Goal: Transaction & Acquisition: Purchase product/service

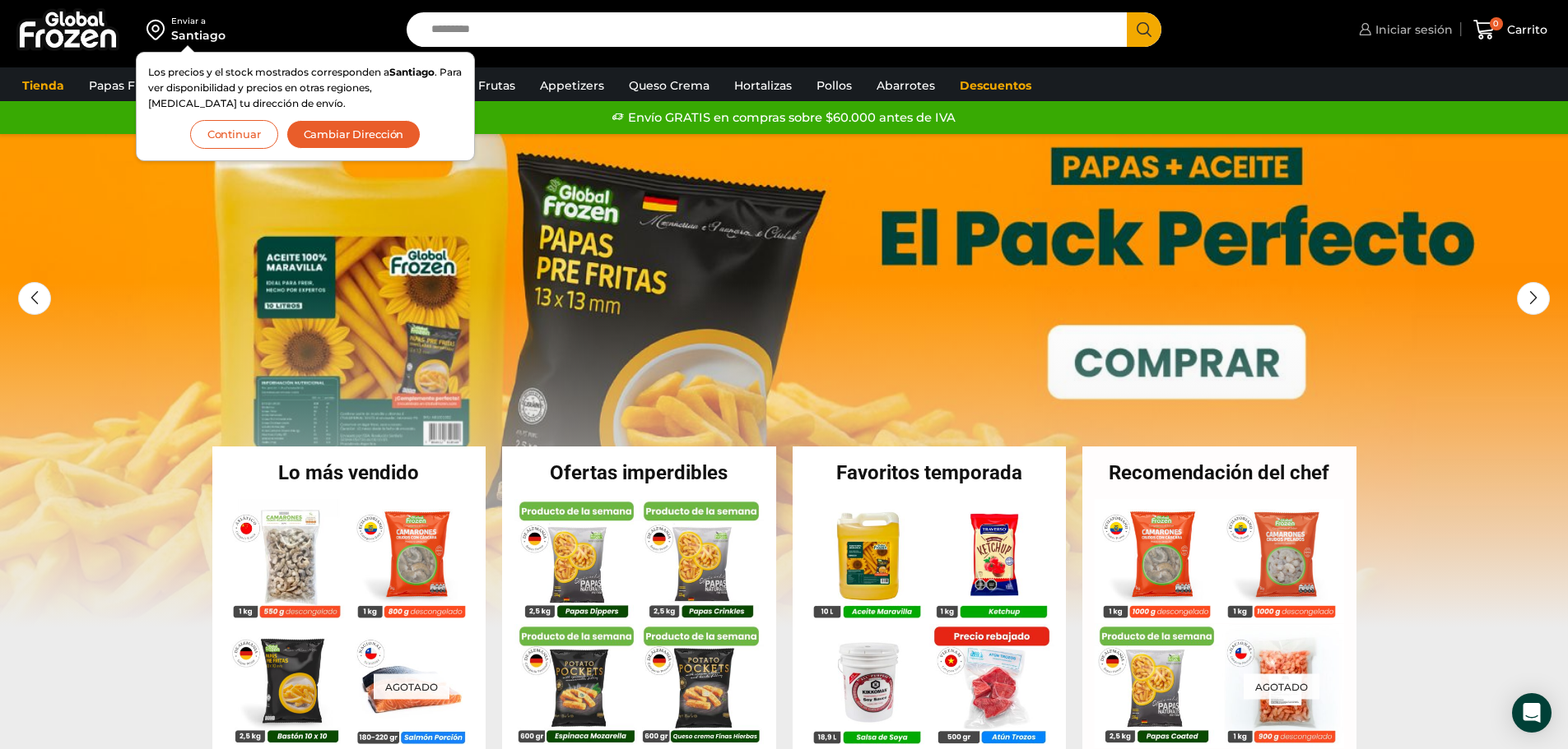
click at [1430, 28] on span "Iniciar sesión" at bounding box center [1412, 29] width 82 height 17
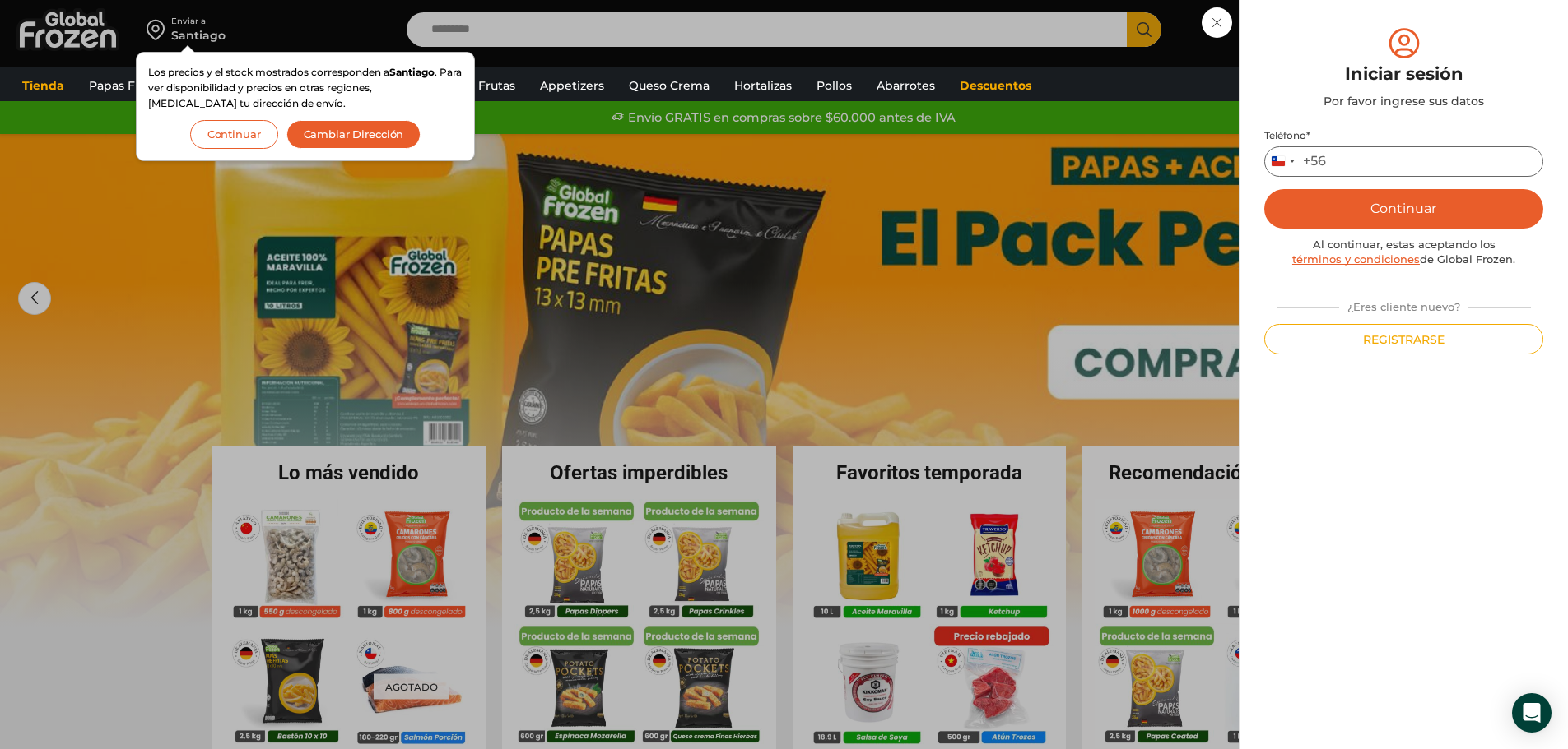
click at [1366, 152] on input "Teléfono *" at bounding box center [1404, 162] width 279 height 30
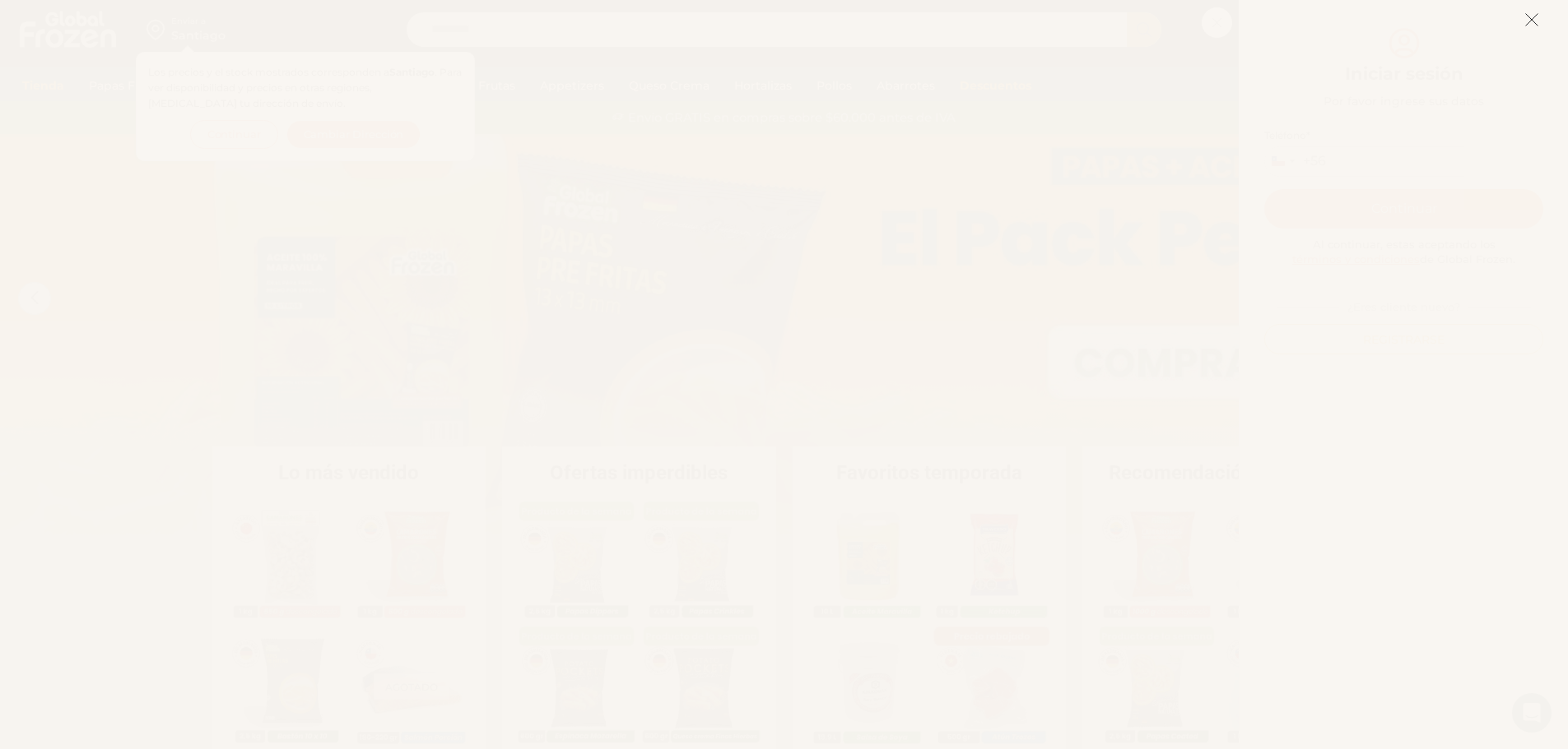
click at [1531, 25] on icon at bounding box center [1532, 20] width 15 height 15
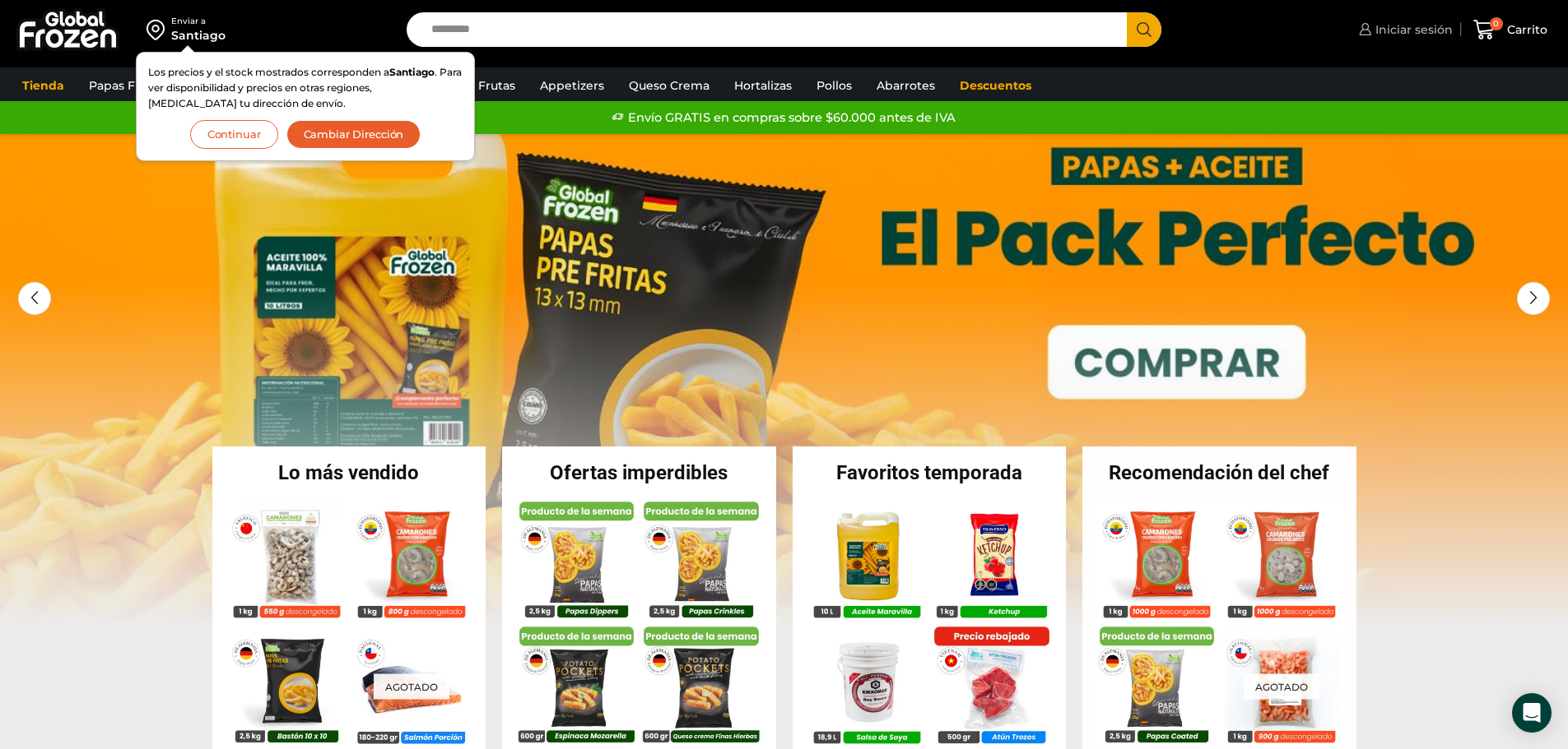
click at [1441, 26] on span "Iniciar sesión" at bounding box center [1412, 29] width 82 height 17
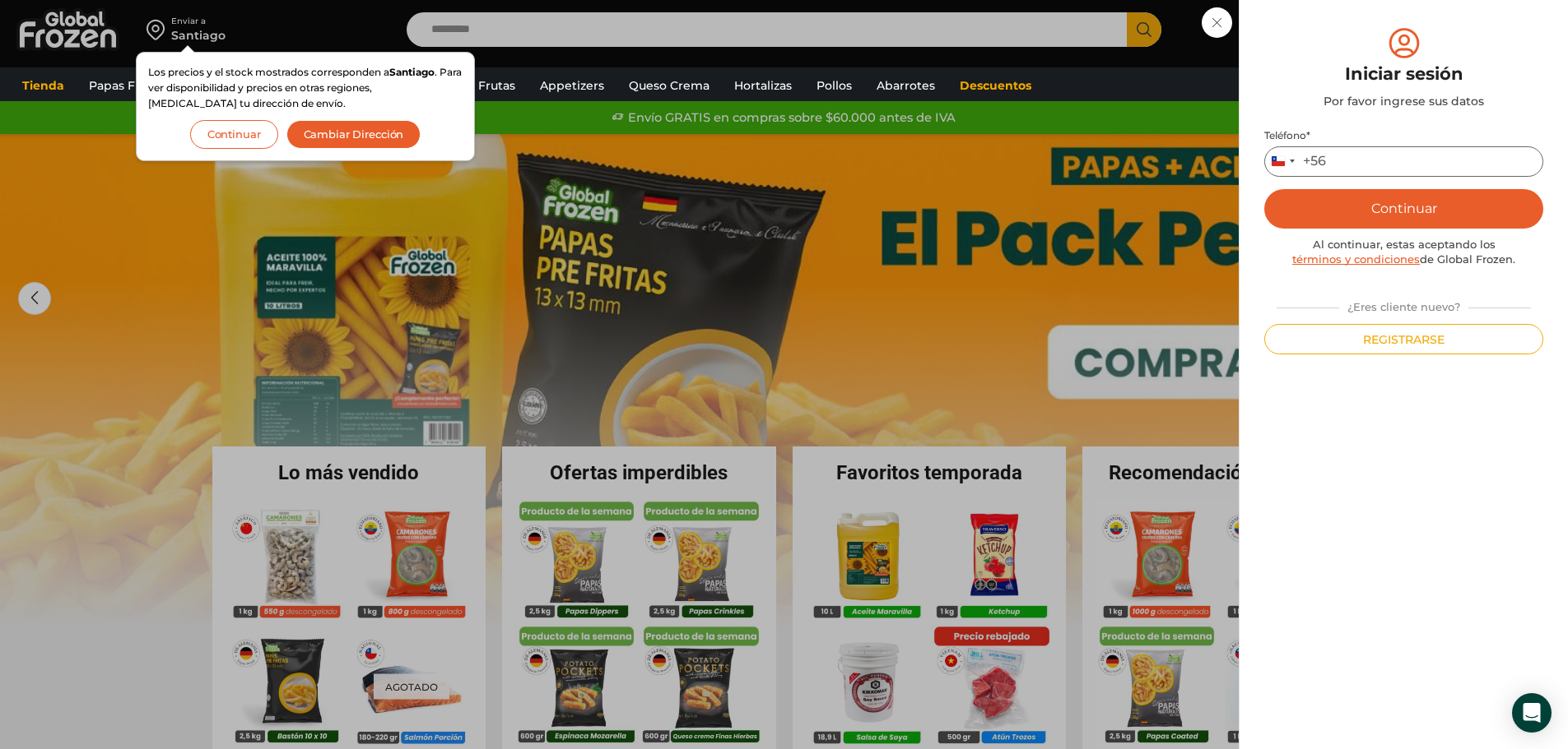
click at [1364, 166] on input "Teléfono *" at bounding box center [1404, 162] width 279 height 30
type input "*********"
click at [1361, 209] on button "Continuar" at bounding box center [1404, 209] width 279 height 39
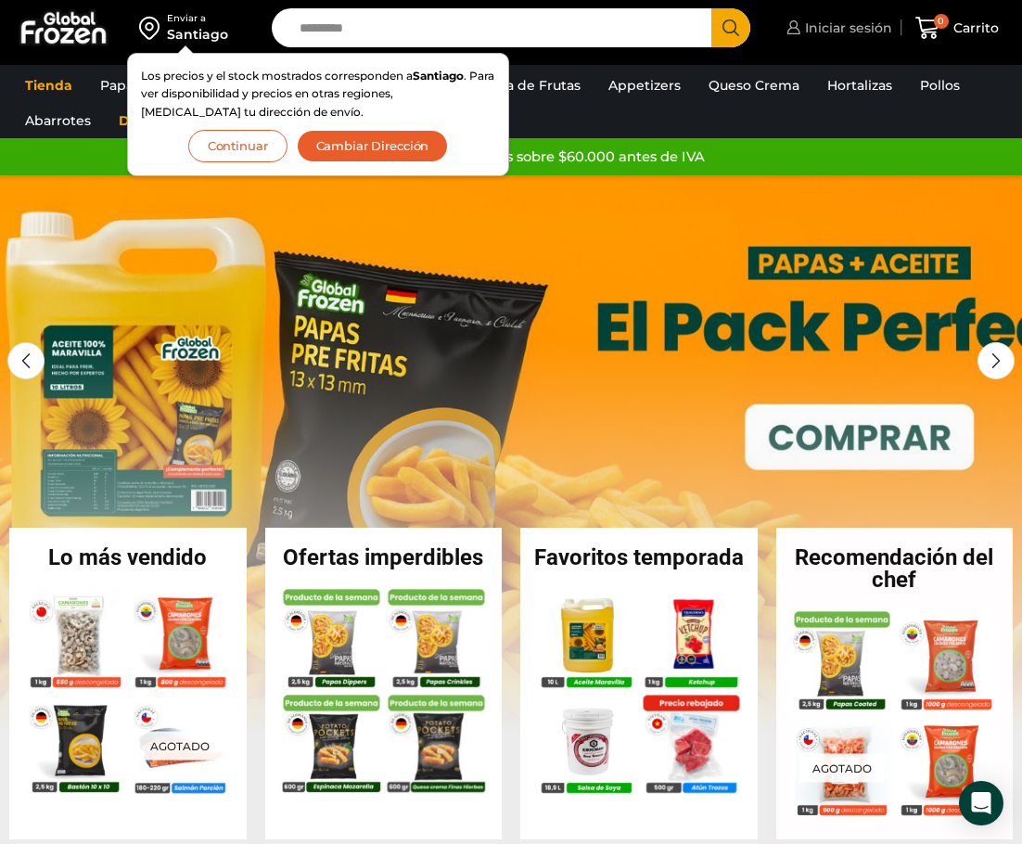
click at [850, 24] on span "Iniciar sesión" at bounding box center [846, 28] width 92 height 19
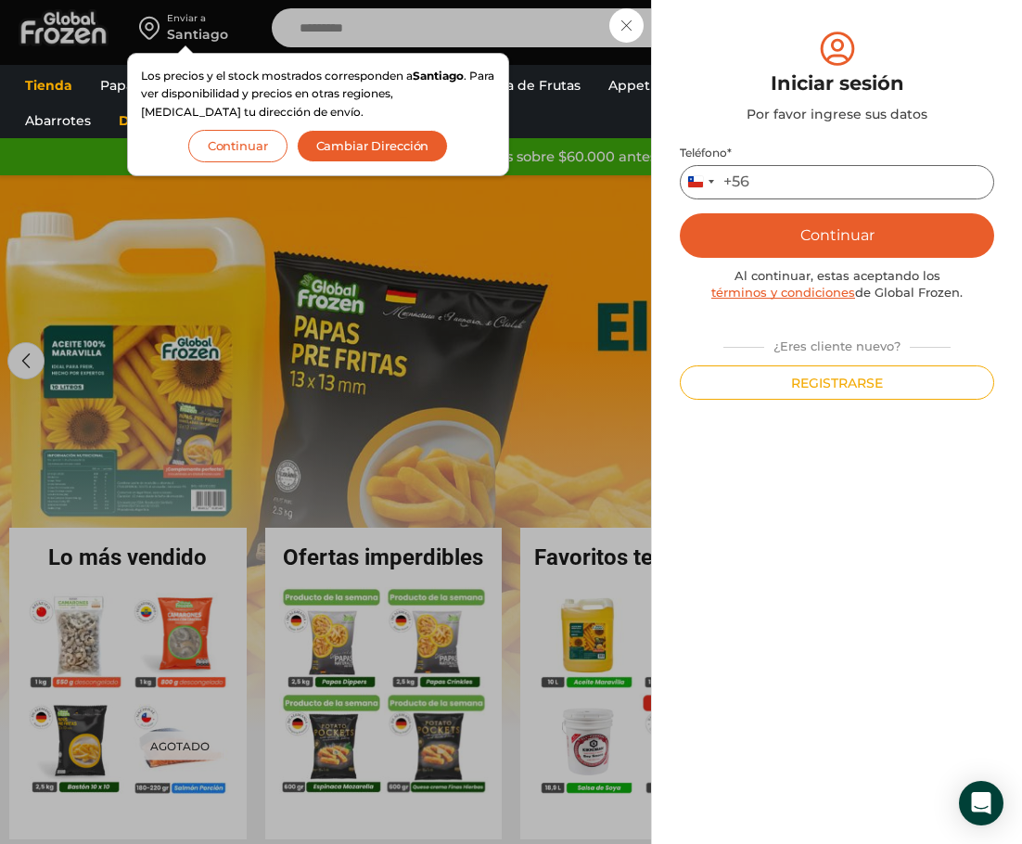
click at [831, 193] on input "Teléfono *" at bounding box center [836, 182] width 314 height 34
type input "*********"
click at [679, 213] on button "Continuar" at bounding box center [836, 235] width 314 height 44
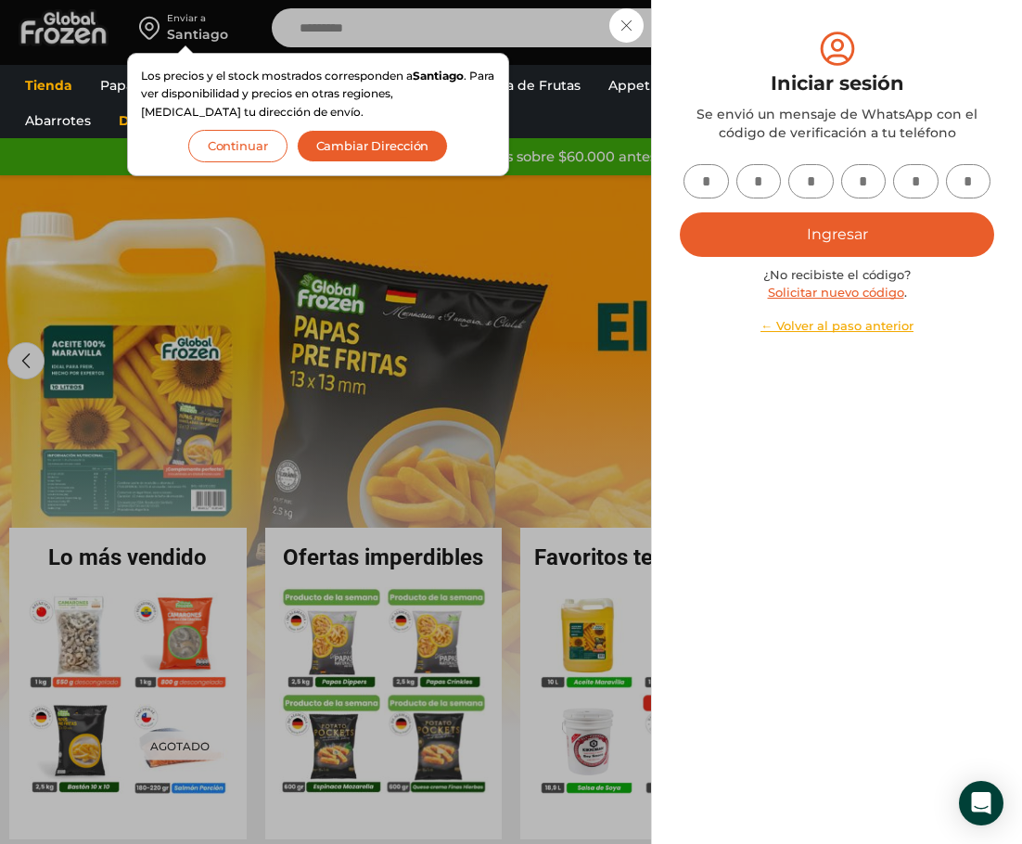
click at [709, 181] on input "text" at bounding box center [705, 181] width 45 height 34
type input "*"
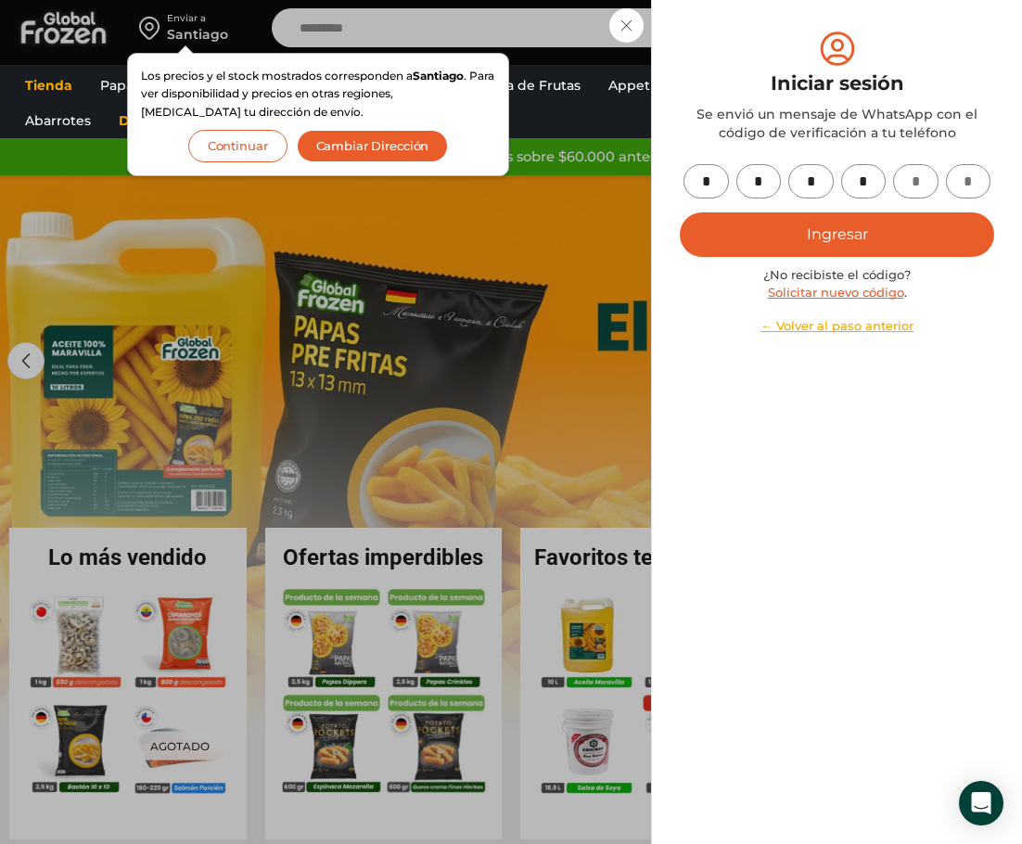
type input "*"
click at [849, 228] on button "Ingresar" at bounding box center [836, 234] width 314 height 44
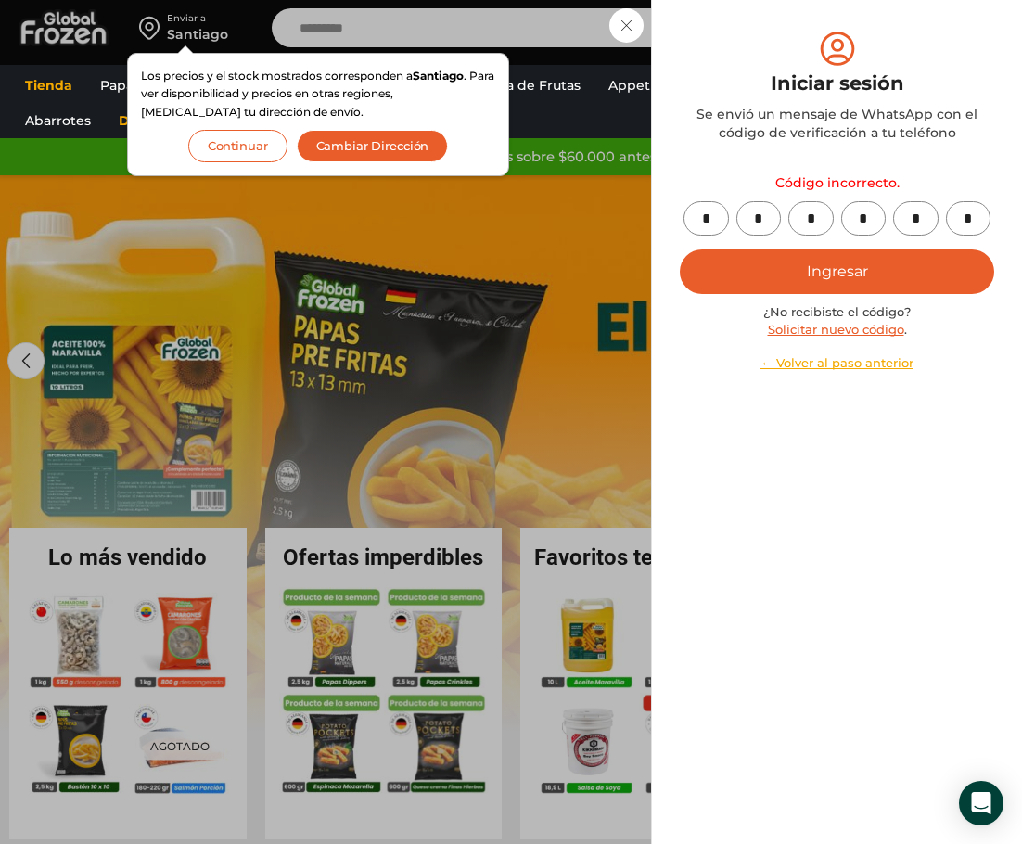
click at [972, 222] on input "*" at bounding box center [968, 218] width 45 height 34
type input "*"
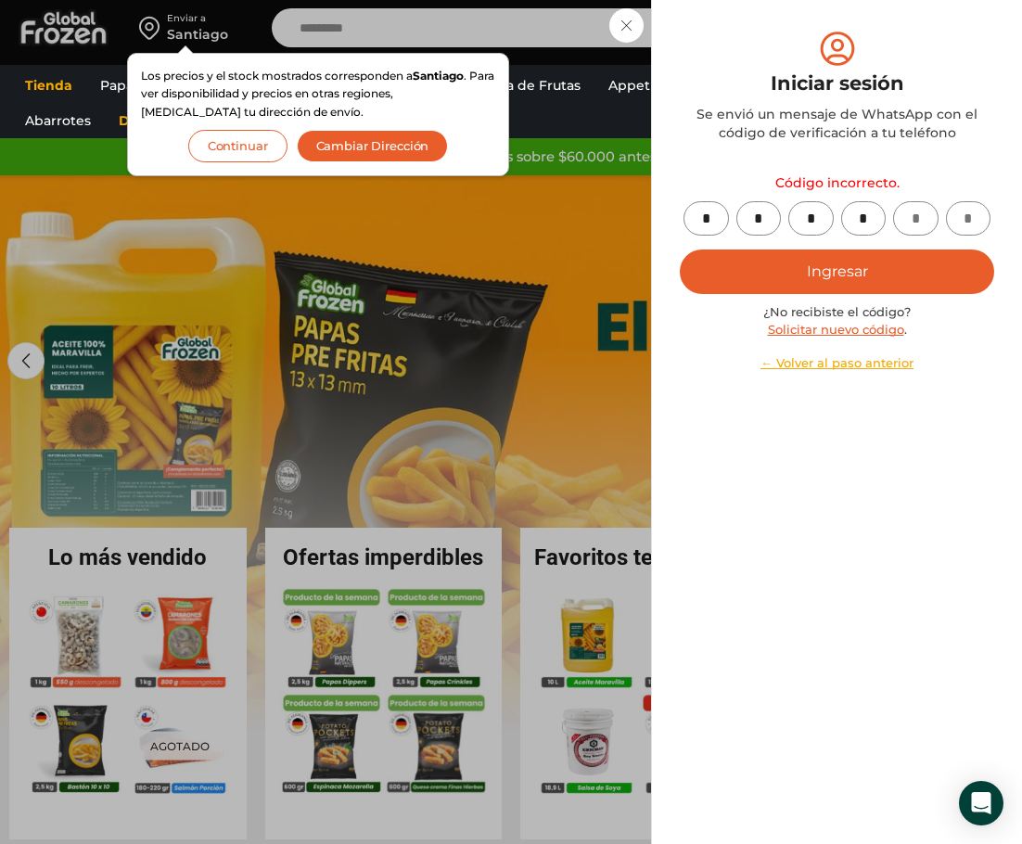
type input "*"
click at [679, 249] on button "Ingresar" at bounding box center [836, 271] width 314 height 44
click at [849, 333] on link "Solicitar nuevo código" at bounding box center [836, 329] width 136 height 15
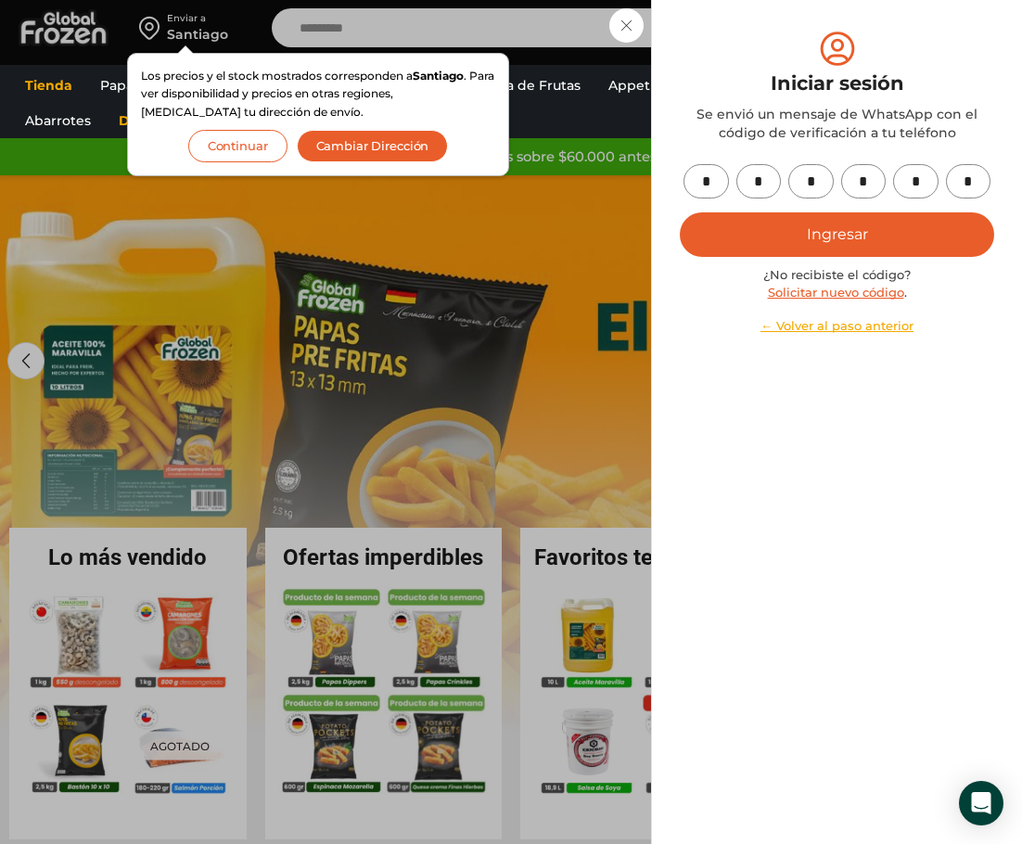
click at [985, 180] on input "*" at bounding box center [968, 181] width 45 height 34
click at [702, 178] on input "text" at bounding box center [705, 181] width 45 height 34
type input "*"
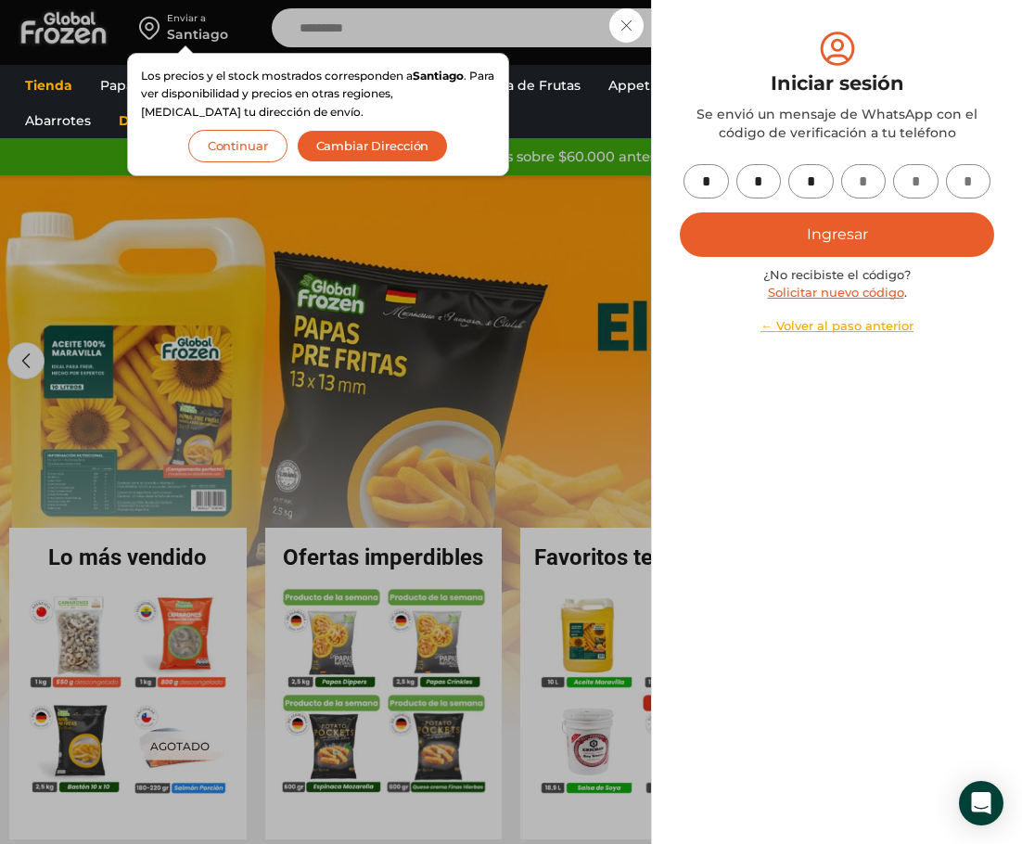
type input "*"
click at [679, 212] on button "Ingresar" at bounding box center [836, 234] width 314 height 44
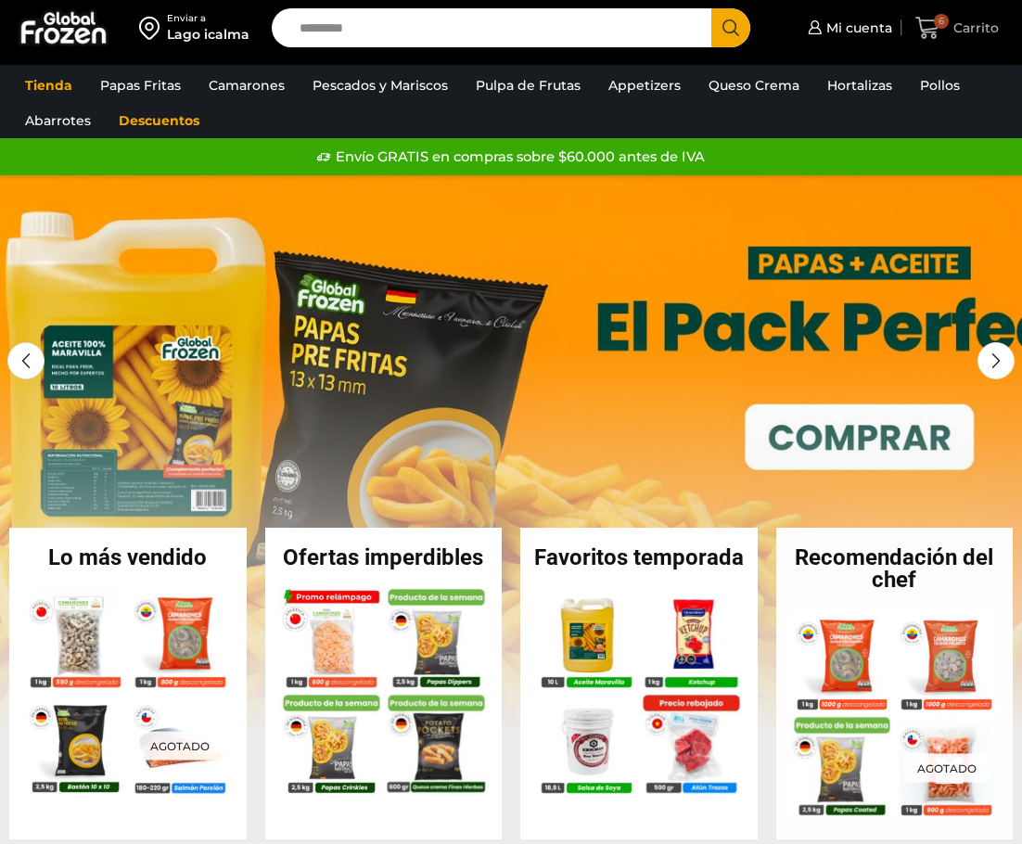
click at [924, 28] on icon at bounding box center [927, 28] width 25 height 25
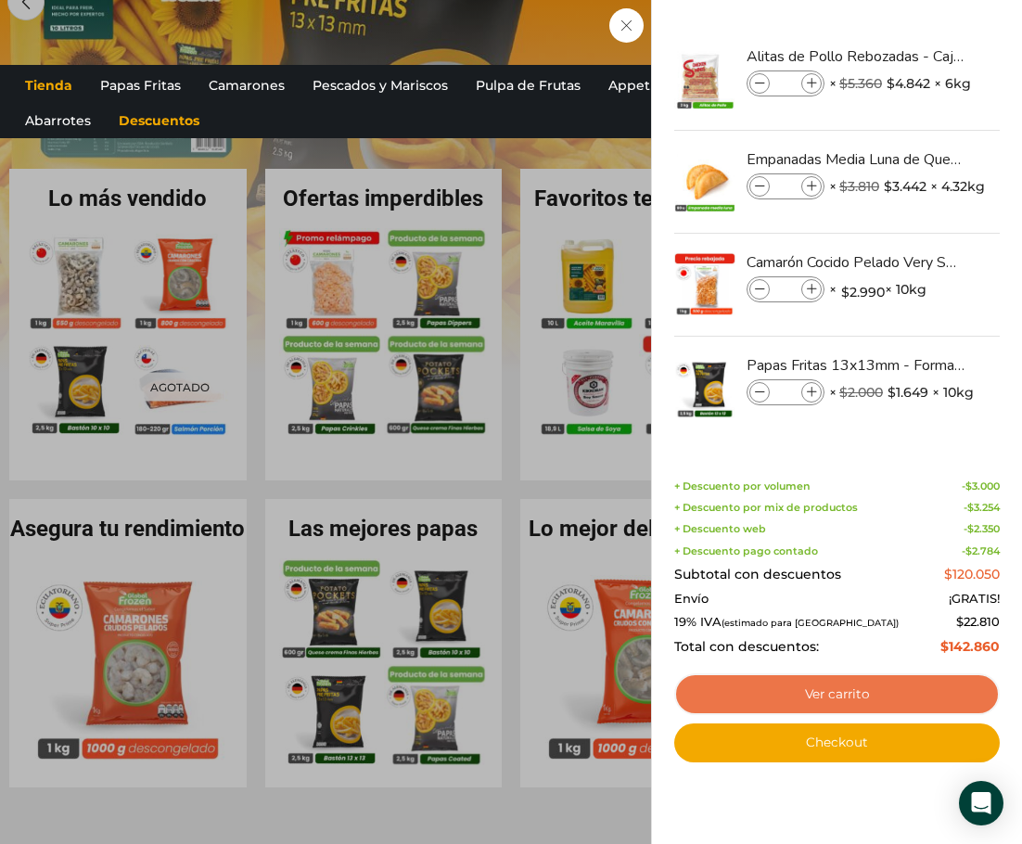
scroll to position [371, 0]
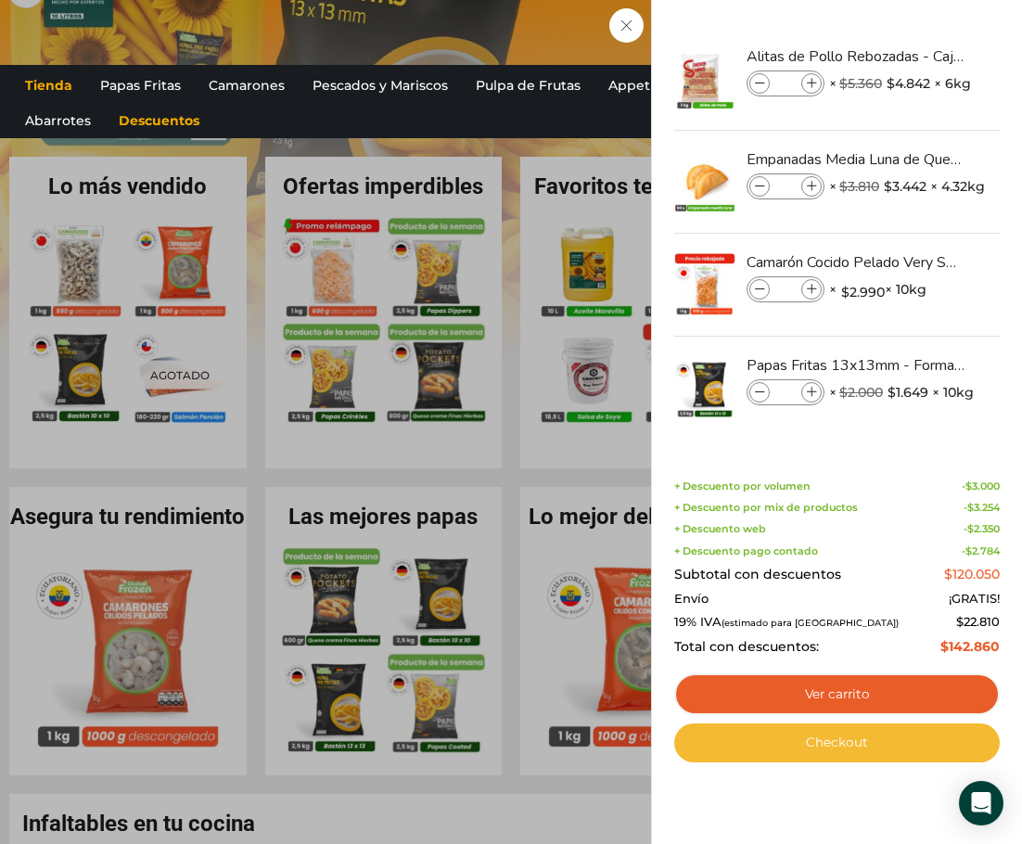
click at [886, 745] on link "Checkout" at bounding box center [836, 742] width 325 height 39
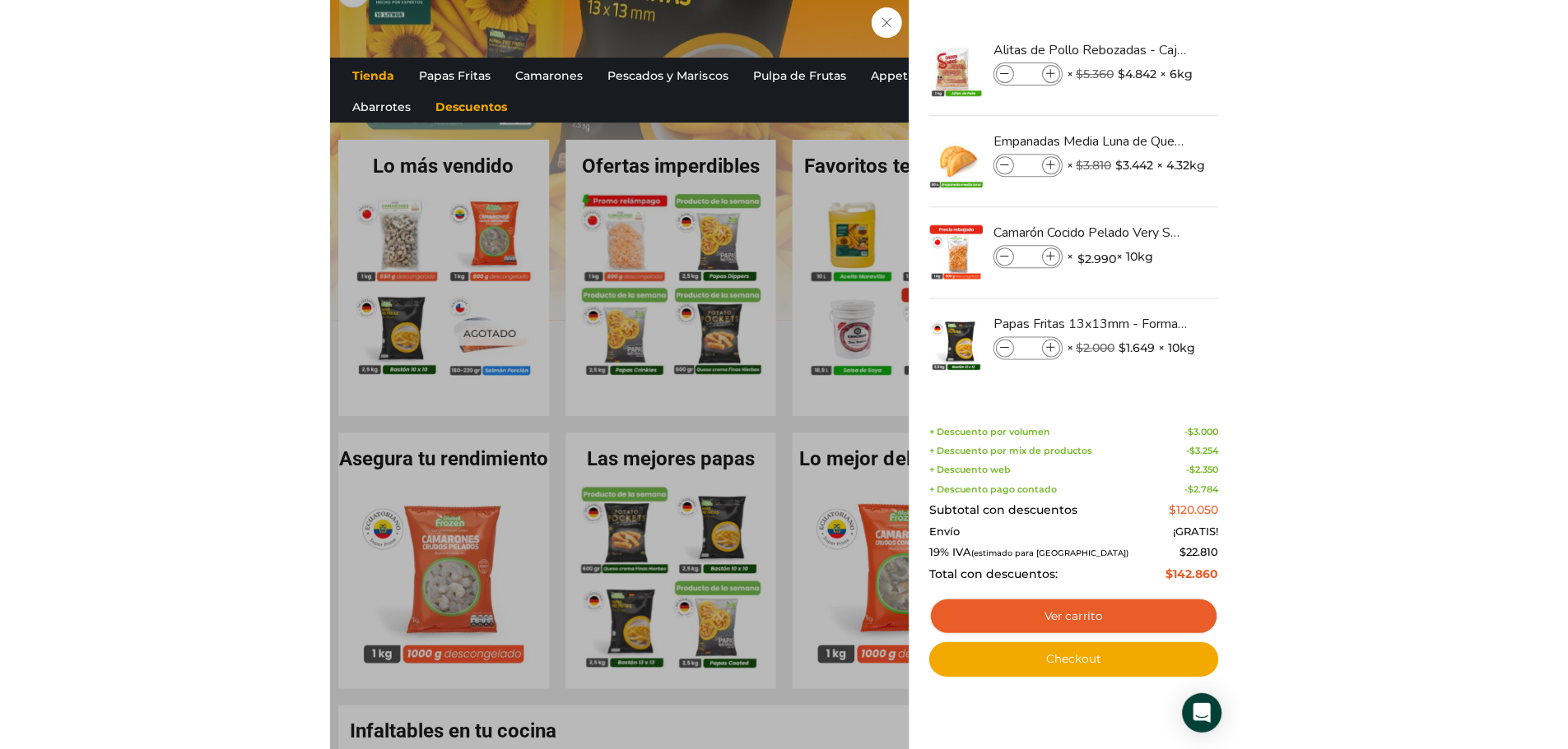
scroll to position [339, 0]
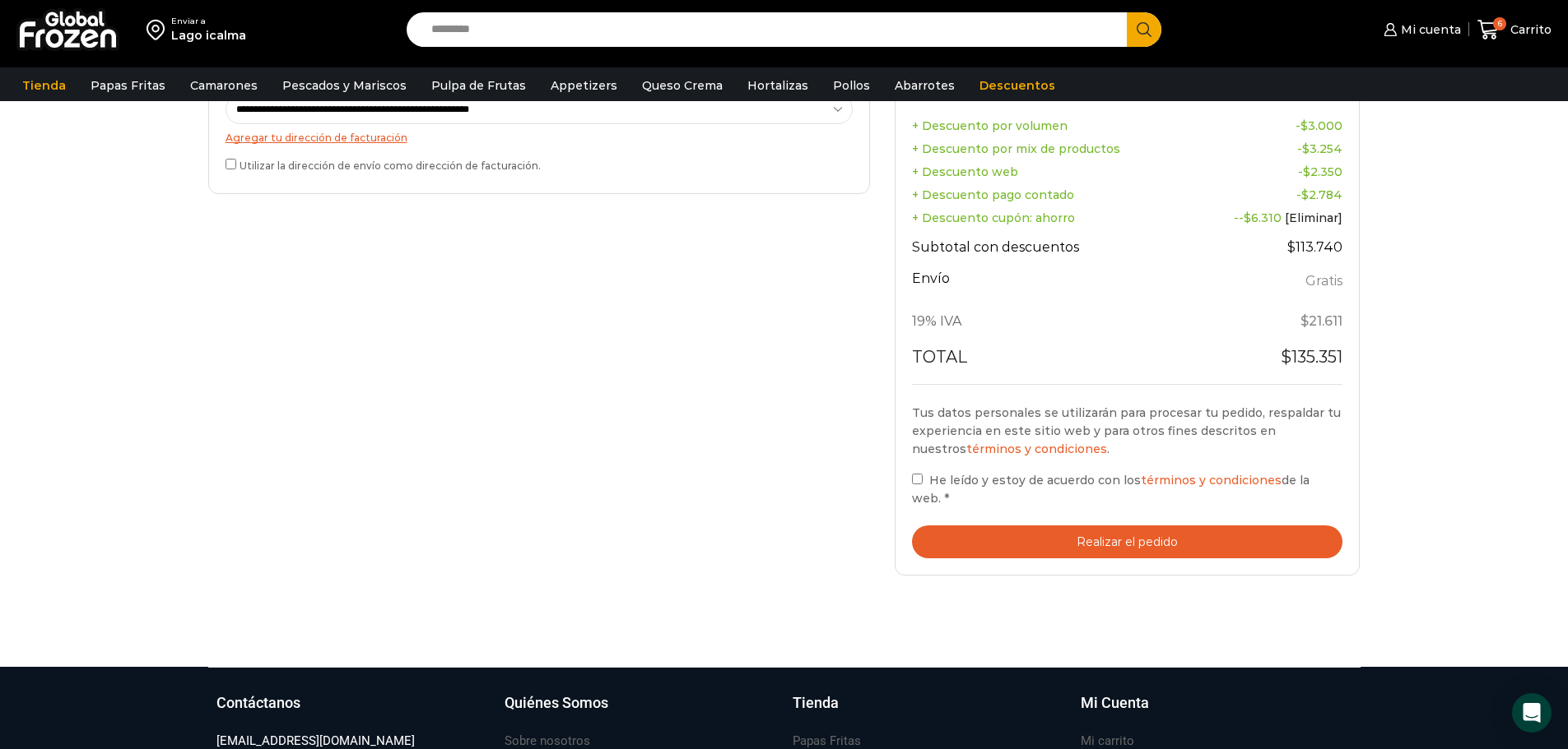
scroll to position [602, 0]
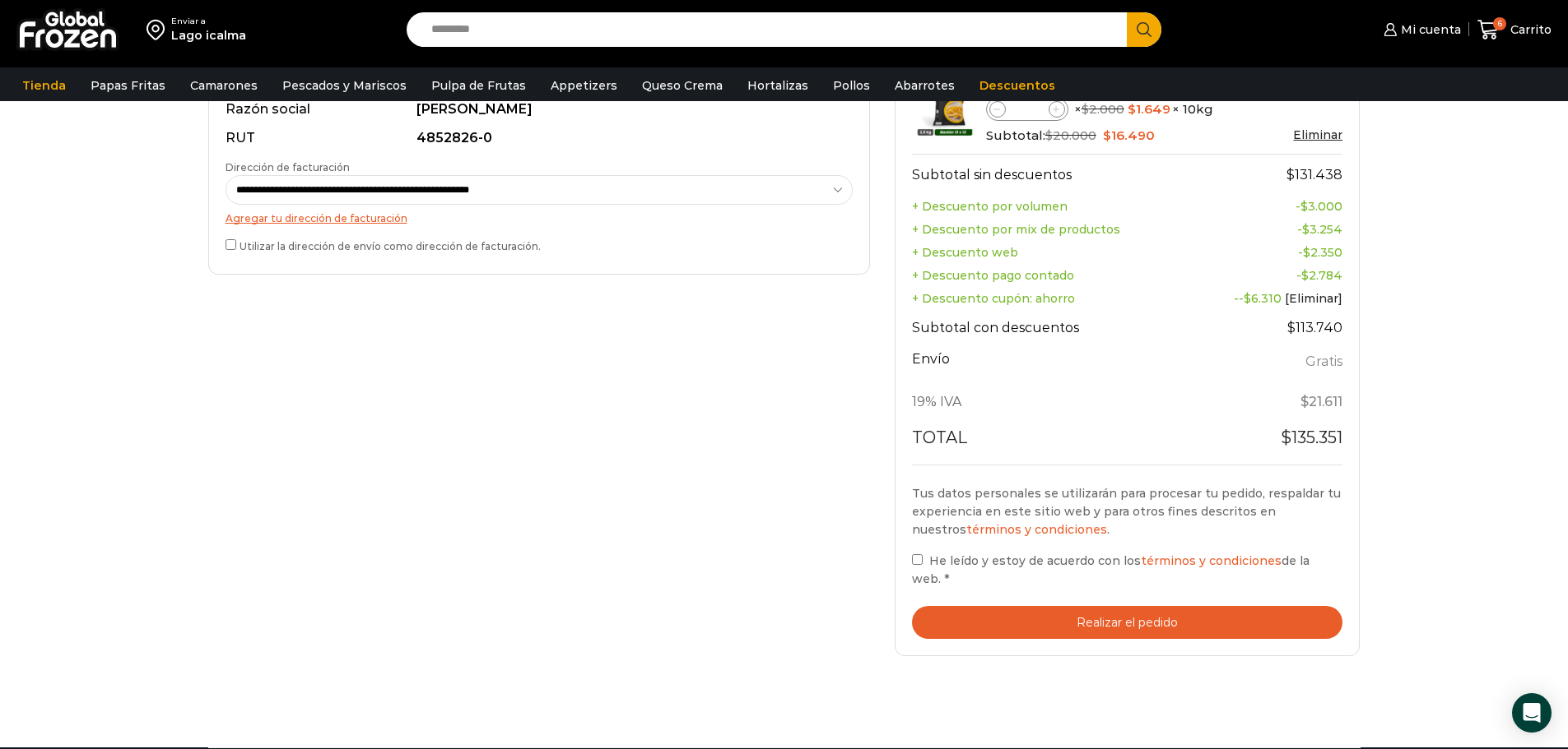
click at [915, 568] on label "He leído y estoy de acuerdo con los términos y condiciones de la web. *" at bounding box center [1128, 570] width 432 height 38
click at [984, 606] on button "Realizar el pedido" at bounding box center [1128, 623] width 432 height 34
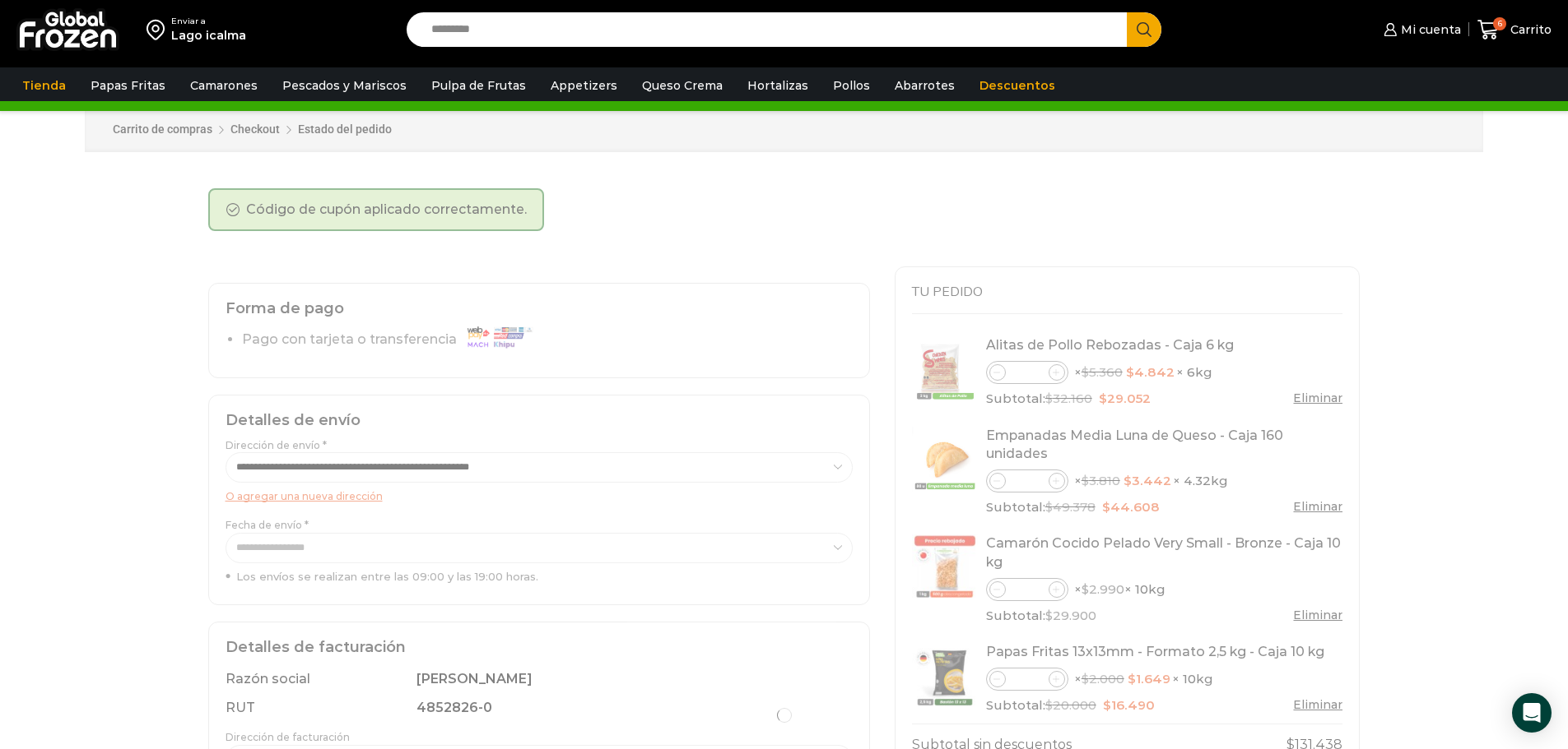
scroll to position [26, 0]
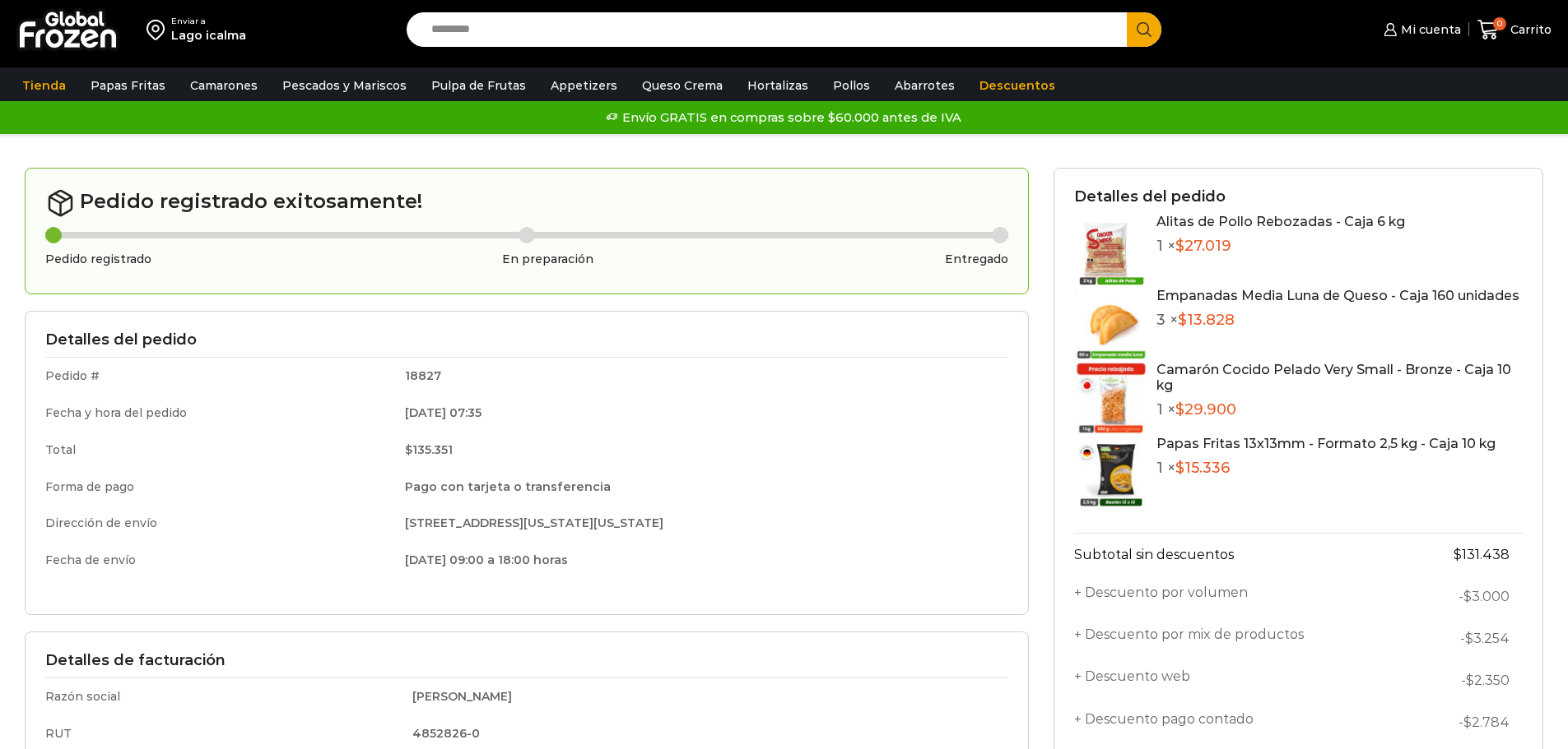
click at [1018, 349] on div "Detalles del pedido Pedido # 18827 Fecha y hora del pedido [DATE] 07:35 Total $…" at bounding box center [527, 462] width 1004 height 304
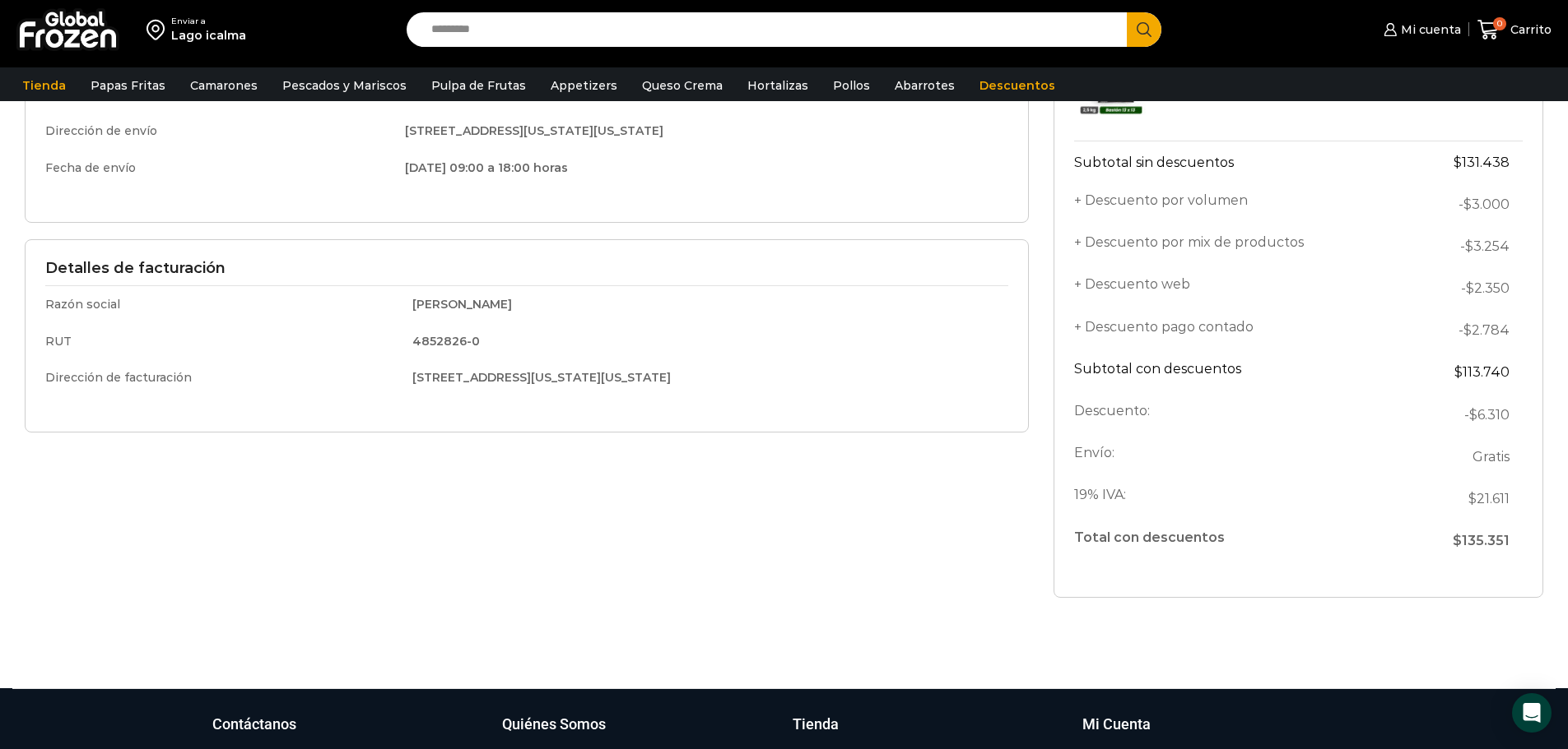
scroll to position [493, 0]
